Goal: Check status: Check status

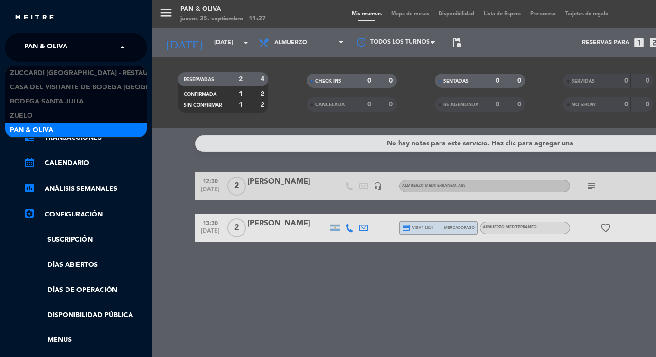
click at [117, 47] on span at bounding box center [125, 48] width 16 height 20
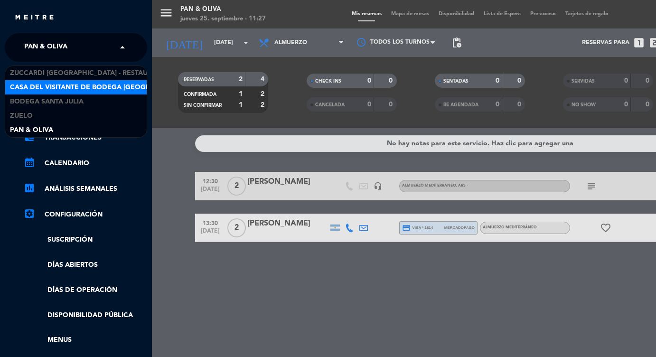
click at [142, 83] on span "Casa del Visitante de Bodega [GEOGRAPHIC_DATA]" at bounding box center [102, 87] width 184 height 11
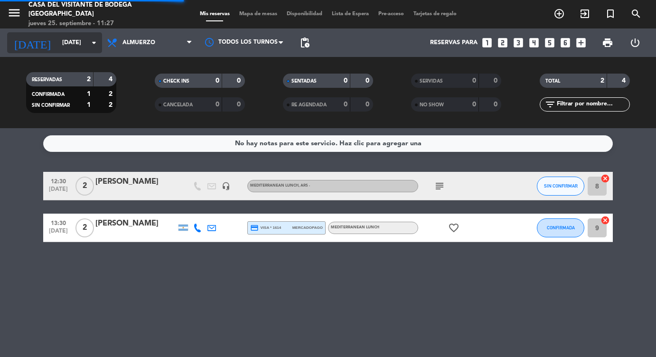
click at [95, 39] on icon "arrow_drop_down" at bounding box center [93, 42] width 11 height 11
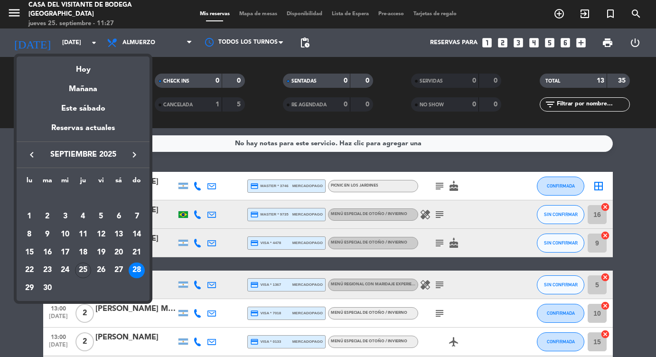
click at [137, 264] on div "28" at bounding box center [137, 271] width 16 height 16
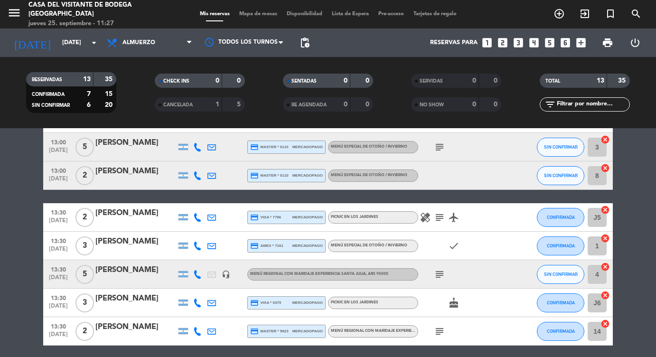
scroll to position [224, 0]
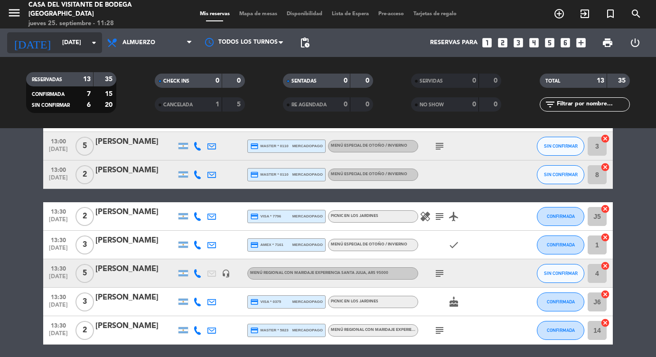
click at [96, 43] on icon "arrow_drop_down" at bounding box center [93, 42] width 11 height 11
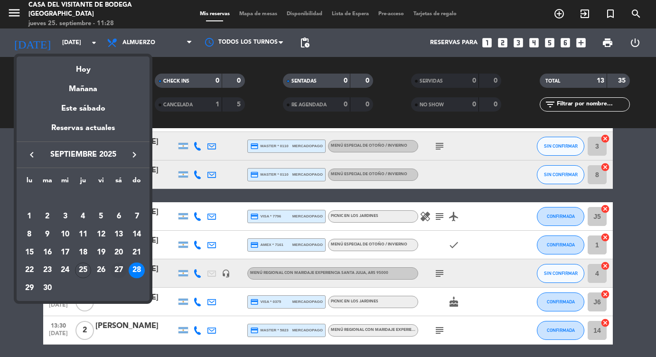
click at [117, 272] on div "27" at bounding box center [119, 271] width 16 height 16
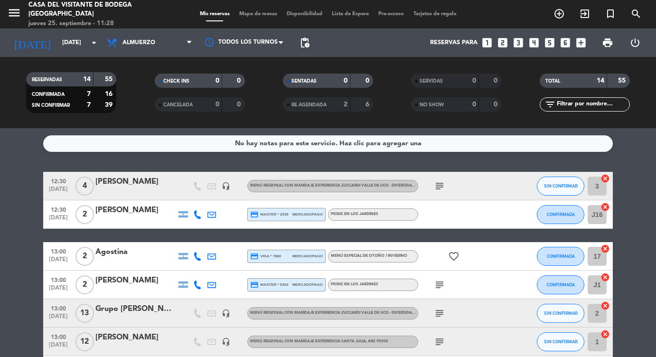
scroll to position [0, 0]
click at [95, 42] on icon "arrow_drop_down" at bounding box center [93, 42] width 11 height 11
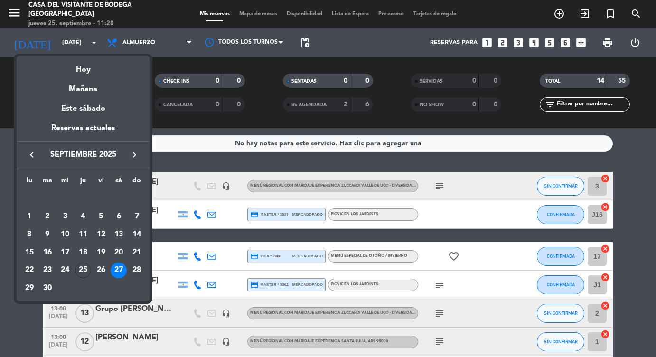
click at [140, 268] on div "28" at bounding box center [137, 271] width 16 height 16
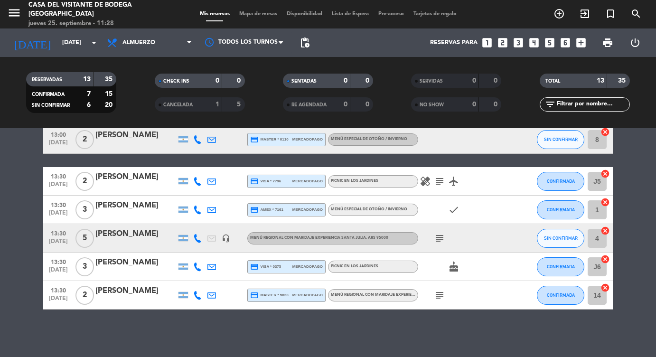
scroll to position [259, 0]
click at [95, 46] on icon "arrow_drop_down" at bounding box center [93, 42] width 11 height 11
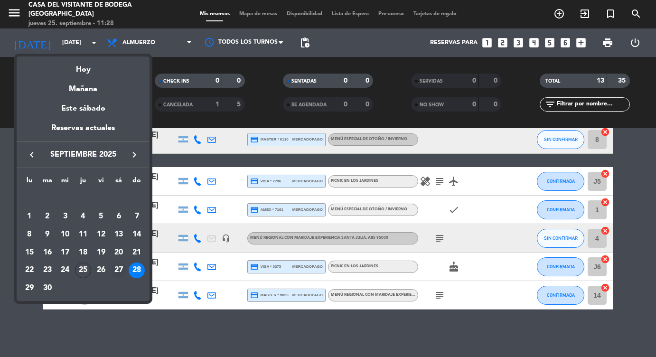
click at [118, 273] on div "27" at bounding box center [119, 271] width 16 height 16
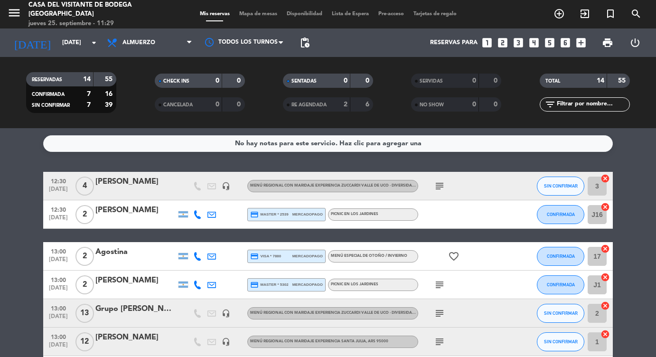
scroll to position [0, 0]
click at [94, 46] on icon "arrow_drop_down" at bounding box center [93, 42] width 11 height 11
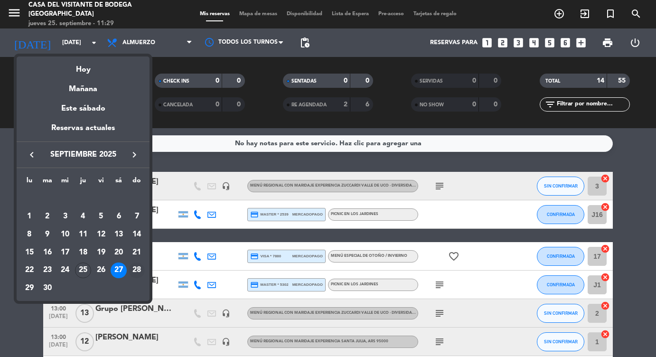
click at [136, 269] on div "28" at bounding box center [137, 271] width 16 height 16
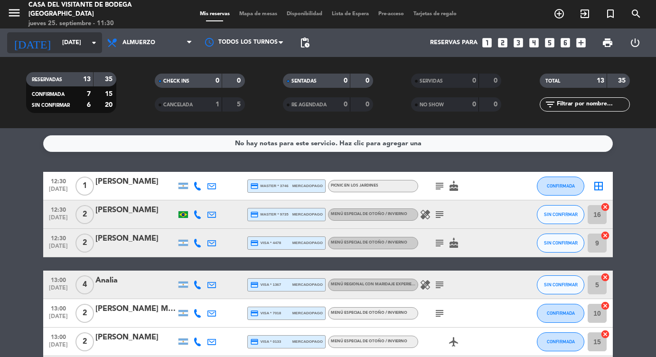
click at [92, 43] on icon "arrow_drop_down" at bounding box center [93, 42] width 11 height 11
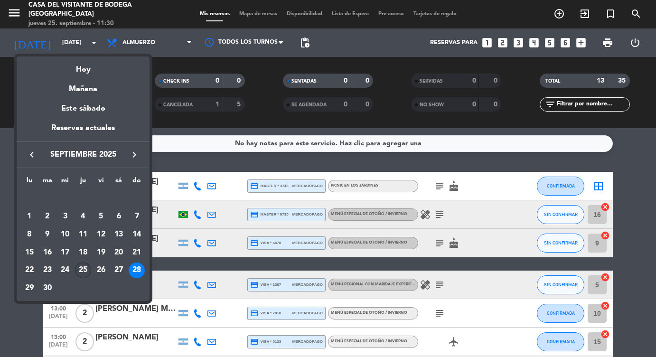
click at [81, 273] on div "25" at bounding box center [83, 271] width 16 height 16
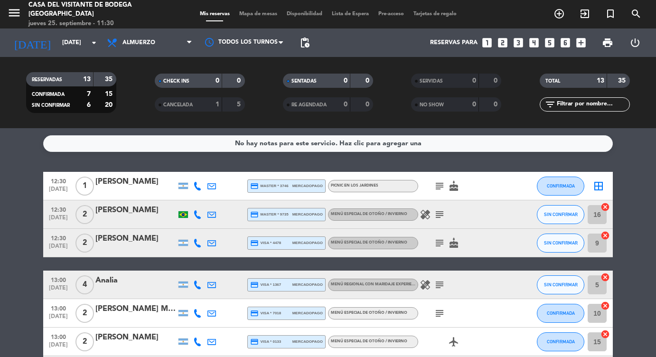
type input "[DEMOGRAPHIC_DATA][DATE]"
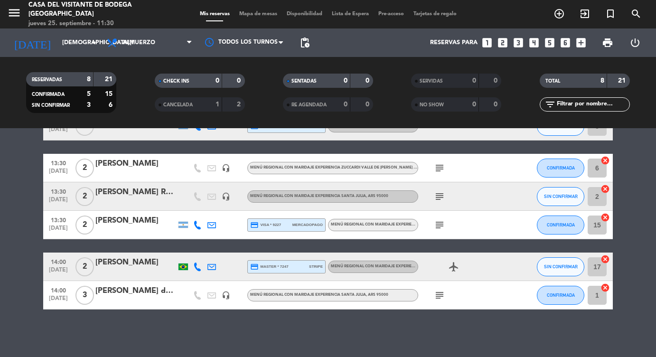
scroll to position [130, 0]
